Goal: Share content: Share content

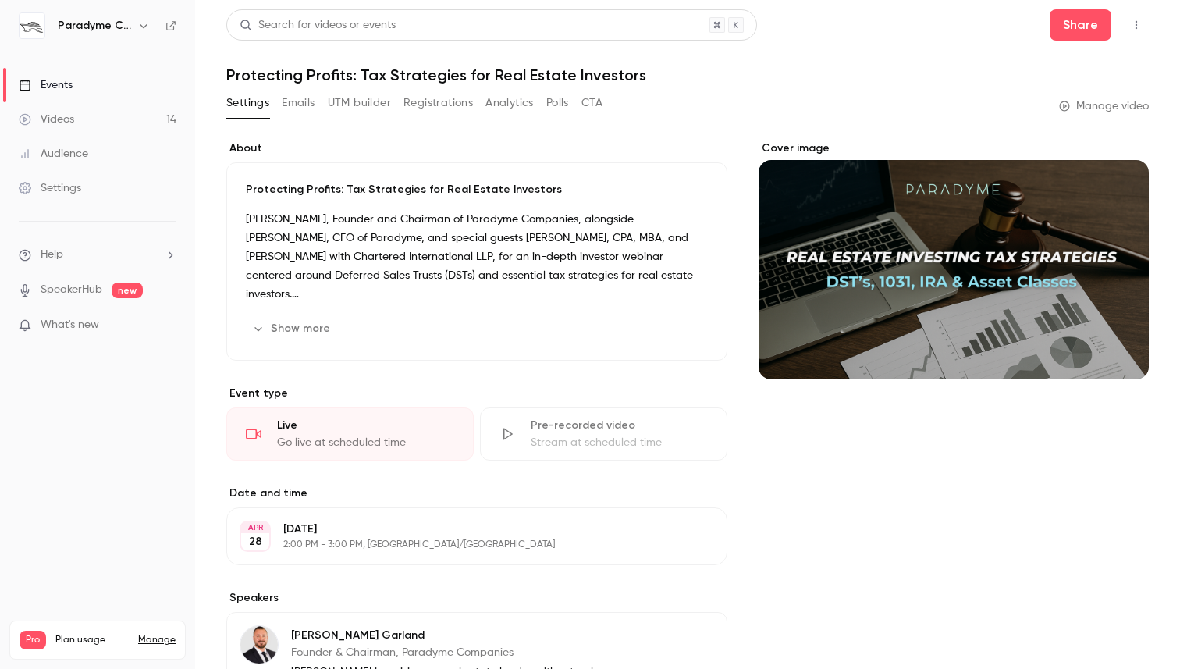
click at [70, 73] on link "Events" at bounding box center [97, 85] width 195 height 34
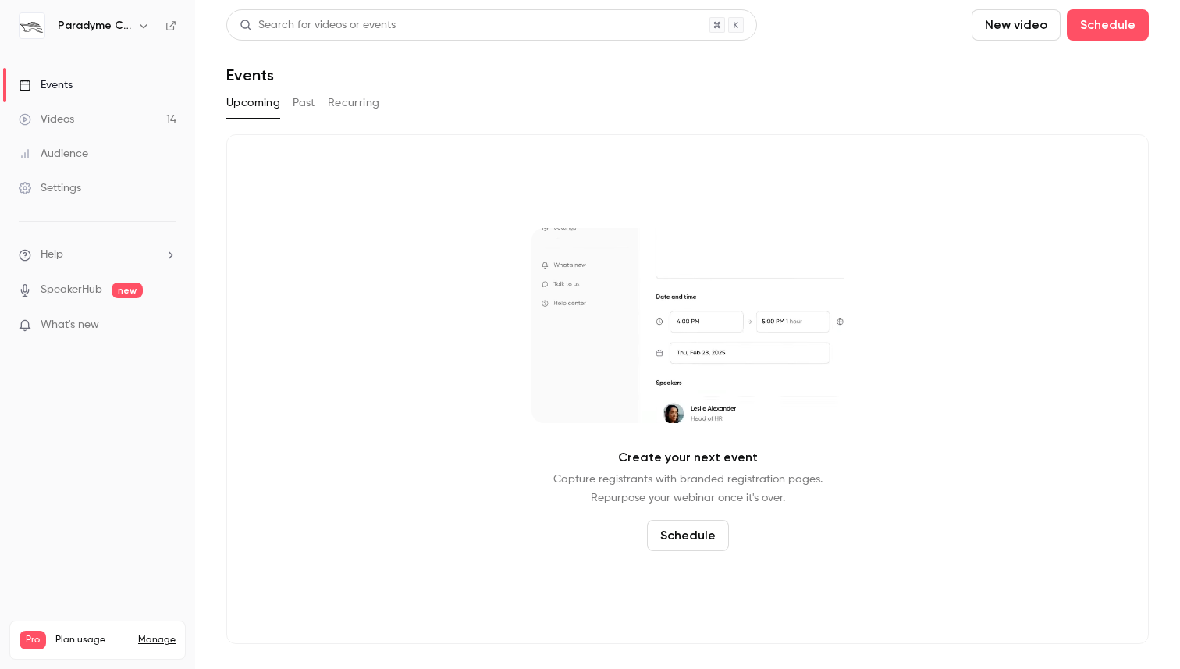
click at [299, 105] on button "Past" at bounding box center [304, 103] width 23 height 25
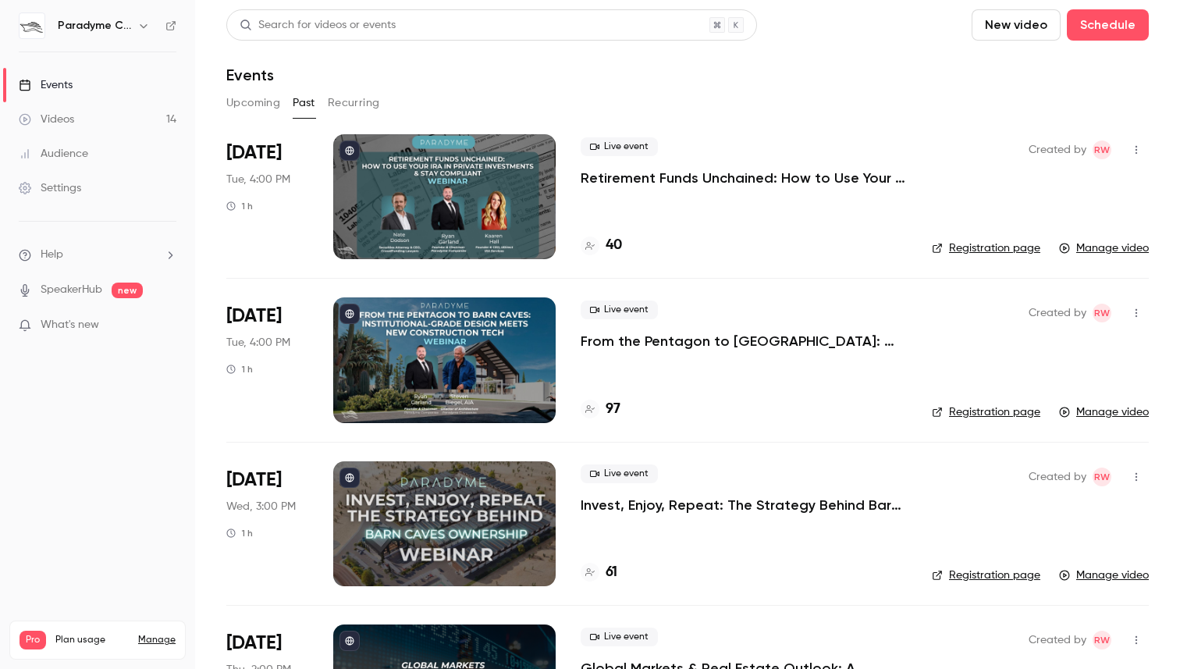
click at [699, 226] on div "Live event Retirement Funds Unchained: How to Use Your IRA in Private Investmen…" at bounding box center [744, 196] width 326 height 125
click at [342, 203] on div at bounding box center [444, 196] width 222 height 125
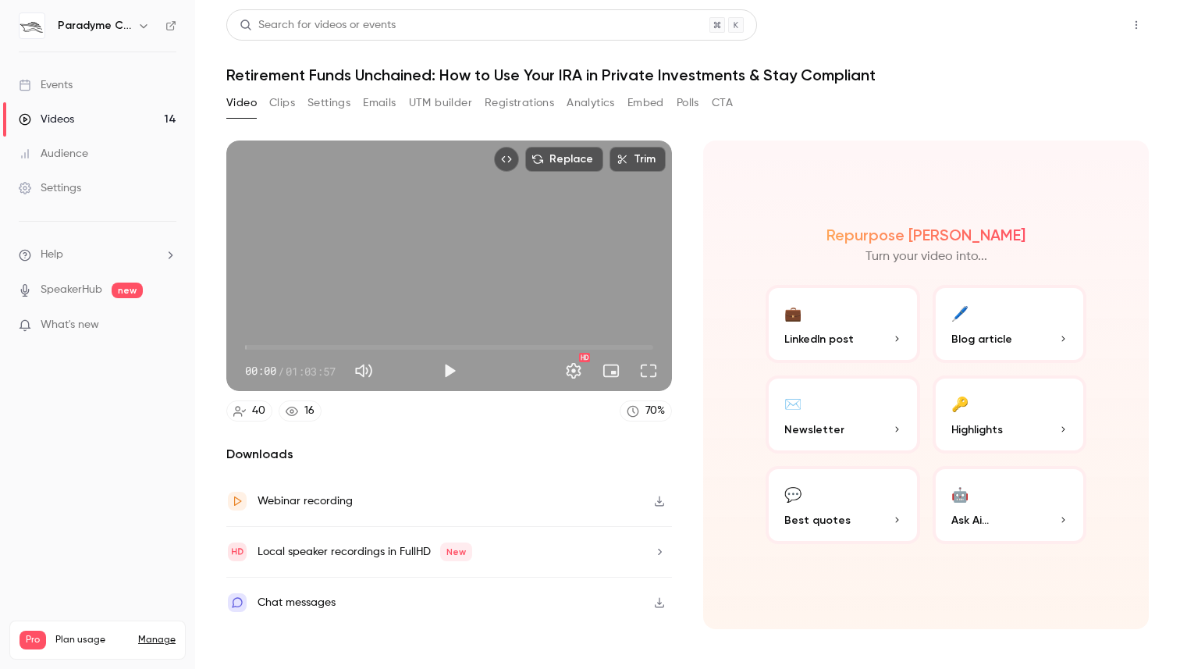
click at [1078, 32] on button "Share" at bounding box center [1081, 24] width 62 height 31
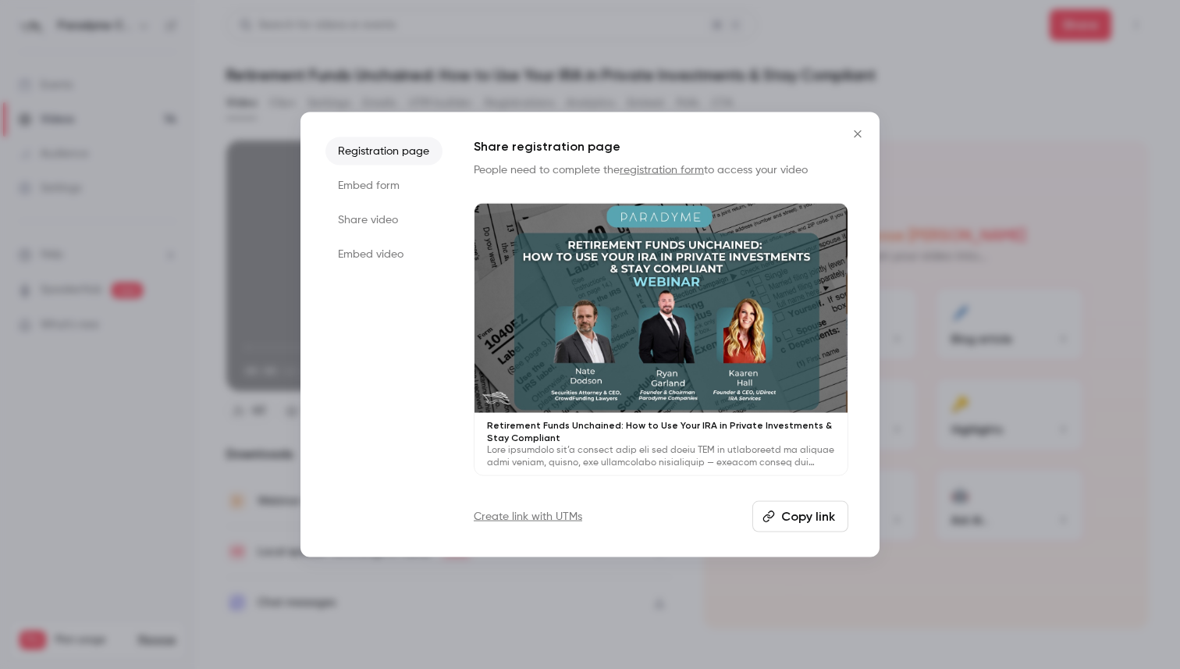
click at [812, 514] on button "Copy link" at bounding box center [800, 516] width 96 height 31
click at [855, 137] on icon "Close" at bounding box center [857, 133] width 19 height 12
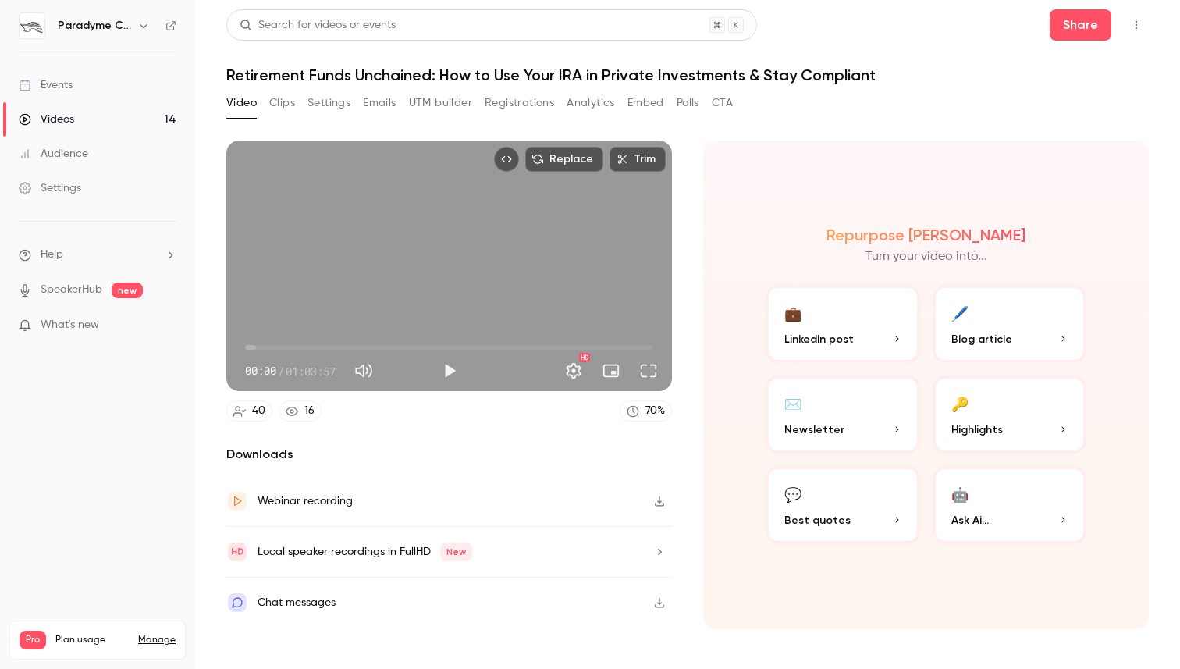
click at [541, 102] on button "Registrations" at bounding box center [519, 103] width 69 height 25
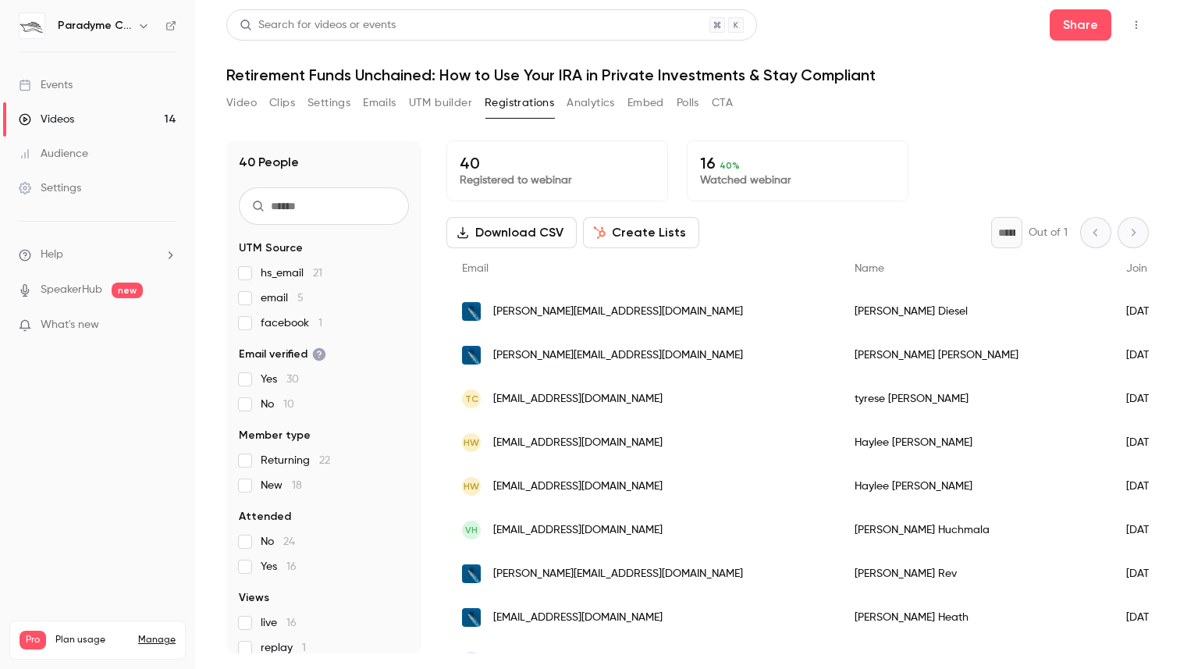
click at [512, 231] on button "Download CSV" at bounding box center [511, 232] width 130 height 31
click at [37, 21] on img at bounding box center [32, 25] width 25 height 25
click at [70, 82] on div "Events" at bounding box center [46, 85] width 54 height 16
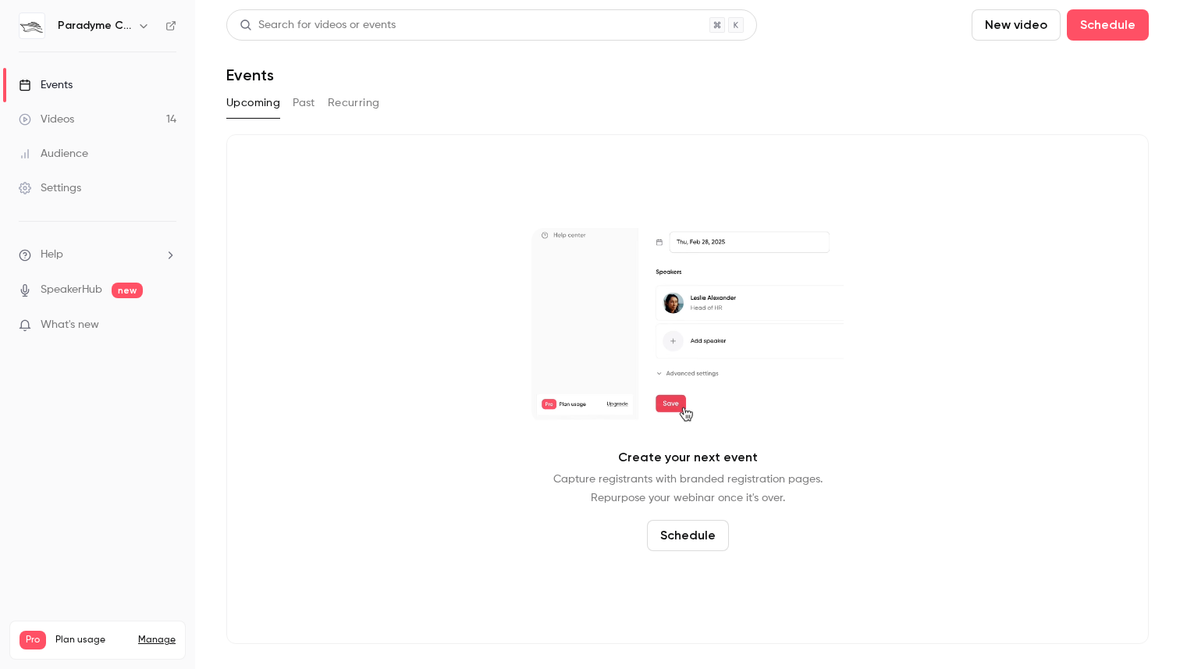
click at [85, 90] on link "Events" at bounding box center [97, 85] width 195 height 34
click at [62, 133] on link "Videos 14" at bounding box center [97, 119] width 195 height 34
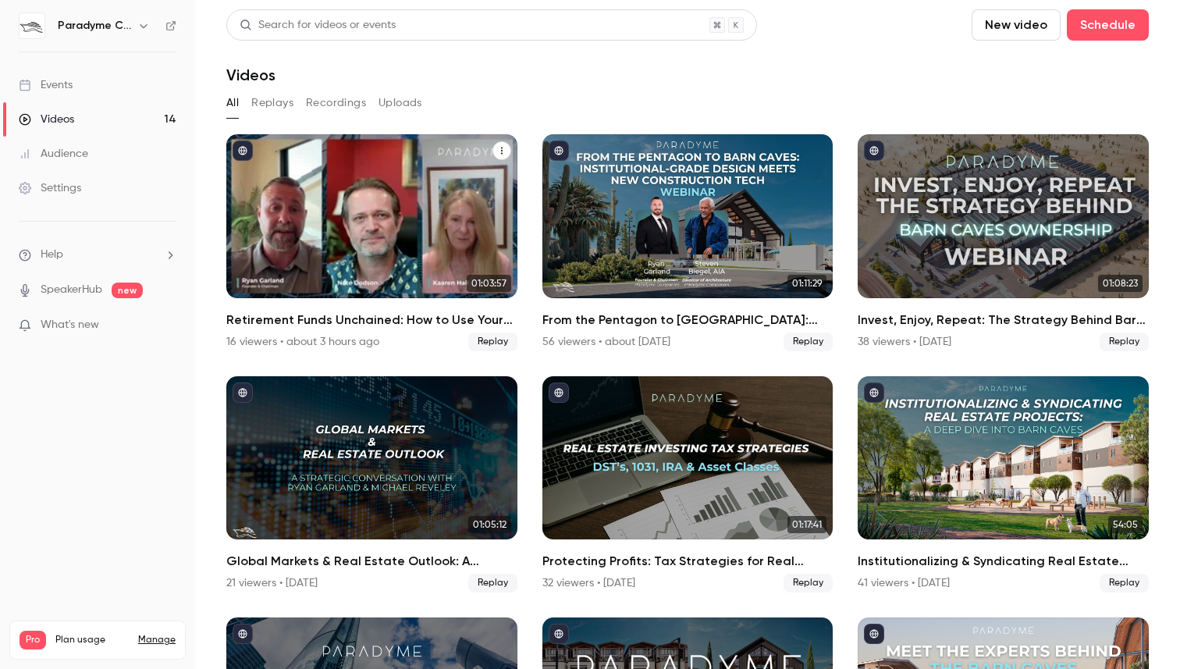
click at [456, 237] on div "Retirement Funds Unchained: How to Use Your IRA in Private Investments & Stay C…" at bounding box center [371, 216] width 291 height 164
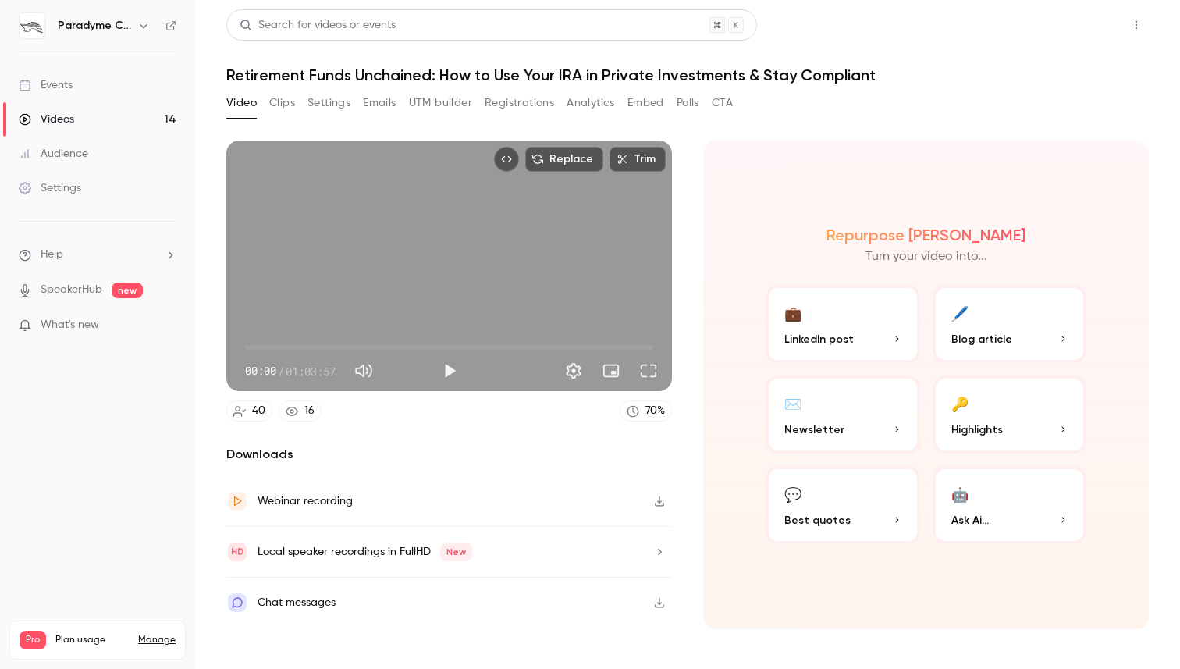
click at [1077, 29] on button "Share" at bounding box center [1081, 24] width 62 height 31
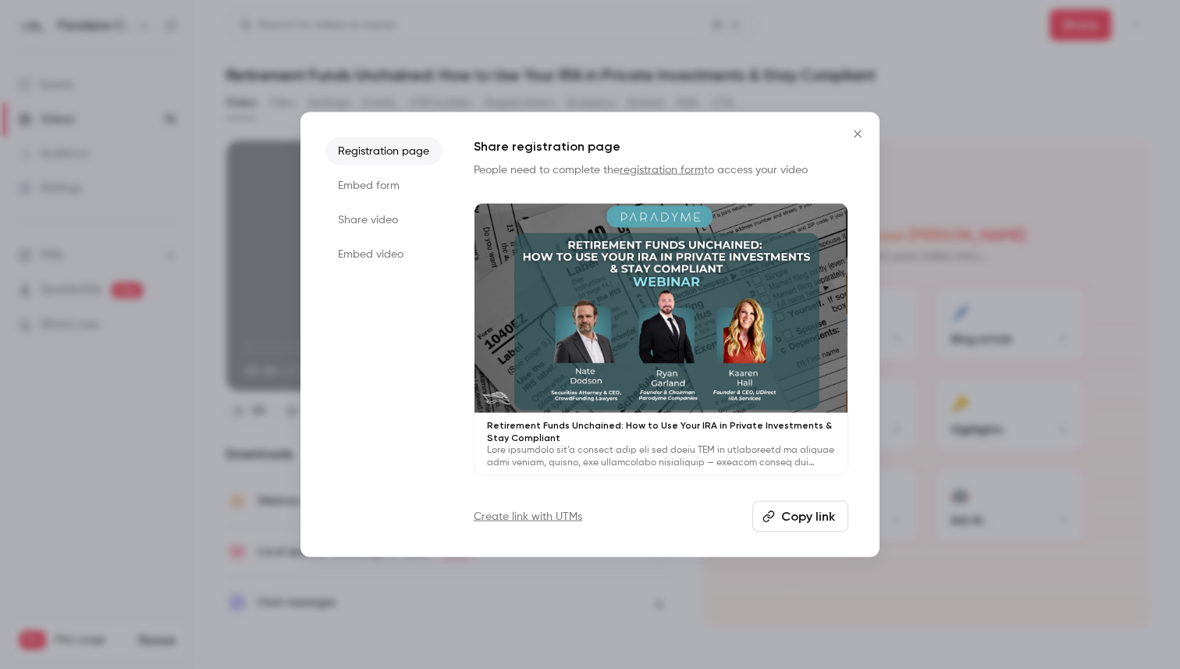
click at [791, 527] on button "Copy link" at bounding box center [800, 516] width 96 height 31
